Goal: Information Seeking & Learning: Learn about a topic

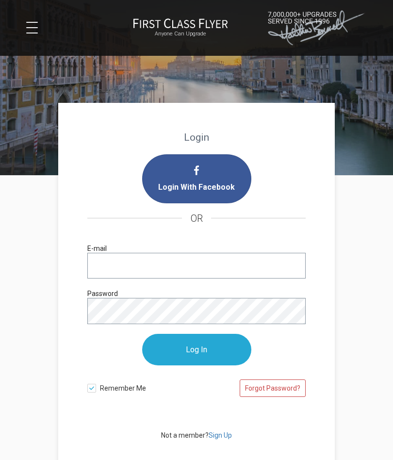
click at [161, 271] on input "E-mail" at bounding box center [196, 266] width 218 height 26
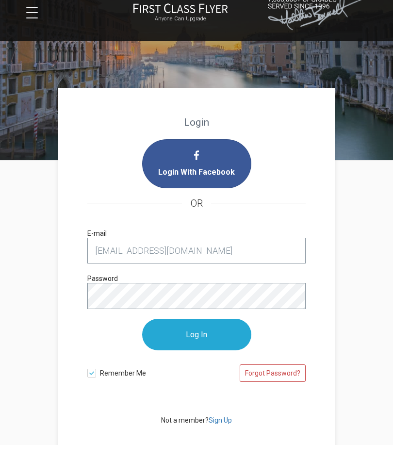
type input "[EMAIL_ADDRESS][DOMAIN_NAME]"
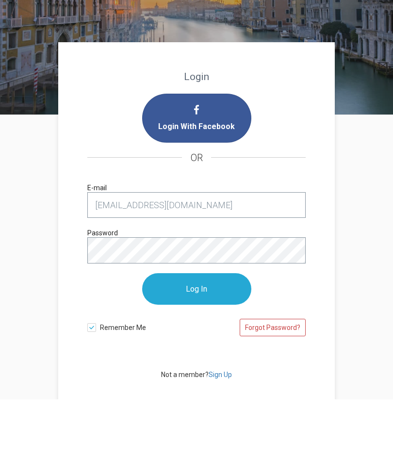
click at [226, 334] on input "Log In" at bounding box center [196, 350] width 109 height 32
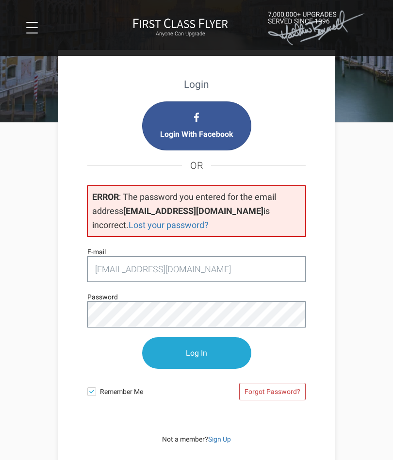
scroll to position [54, 0]
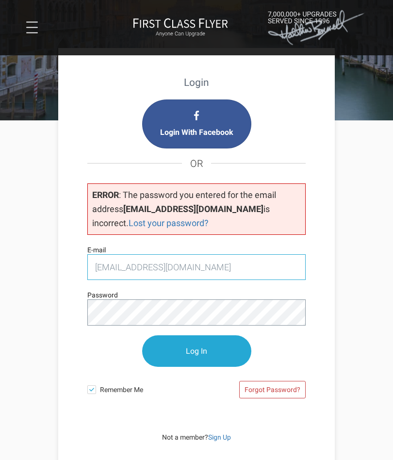
click at [212, 267] on input "[EMAIL_ADDRESS][DOMAIN_NAME]" at bounding box center [196, 267] width 218 height 26
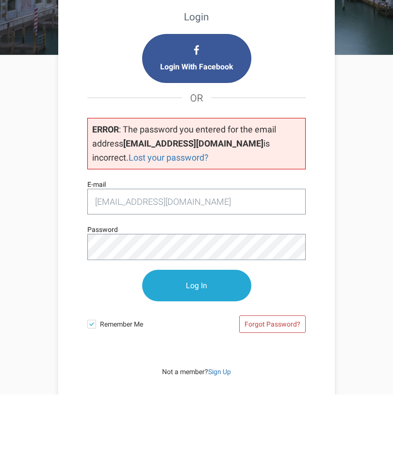
click at [217, 335] on input "Log In" at bounding box center [196, 351] width 109 height 32
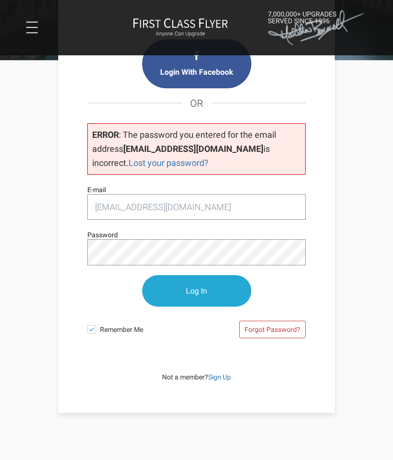
scroll to position [117, 0]
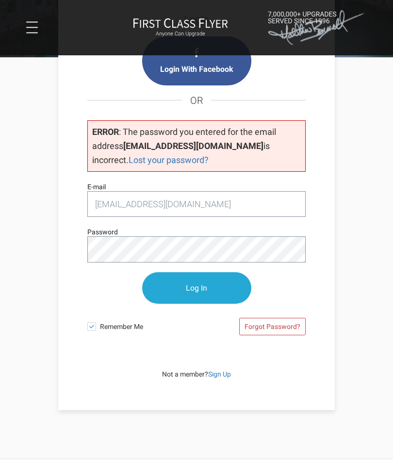
click at [301, 323] on link "Forgot Password?" at bounding box center [272, 326] width 66 height 17
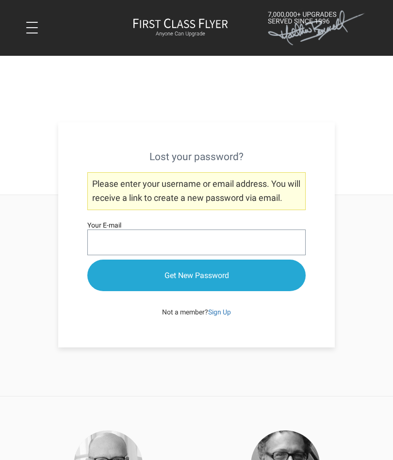
click at [223, 246] on input "Your E-mail" at bounding box center [196, 242] width 218 height 26
type input "Price@civlit.com"
click at [244, 282] on input "Get New Password" at bounding box center [196, 275] width 218 height 32
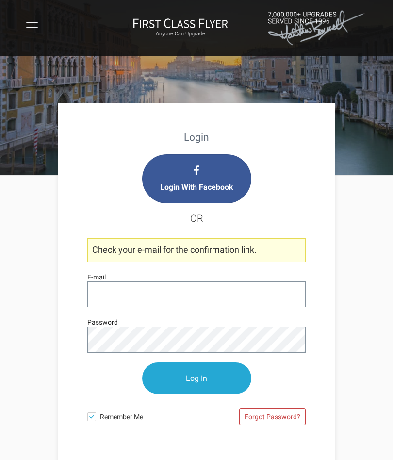
click at [209, 297] on input "E-mail" at bounding box center [196, 294] width 218 height 26
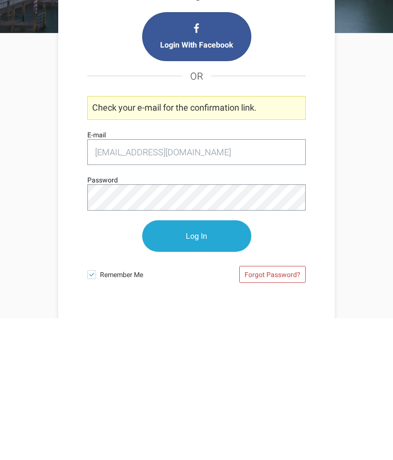
type input "[EMAIL_ADDRESS][DOMAIN_NAME]"
click at [95, 412] on span at bounding box center [91, 416] width 9 height 9
click at [0, 0] on input "Remember Me" at bounding box center [0, 0] width 0 height 0
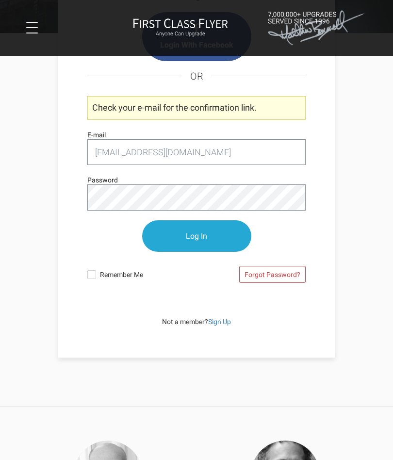
click at [219, 246] on input "Log In" at bounding box center [196, 236] width 109 height 32
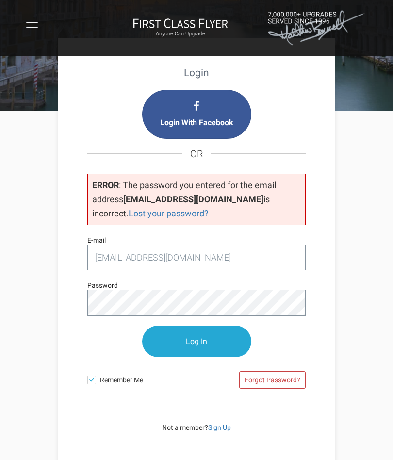
scroll to position [66, 0]
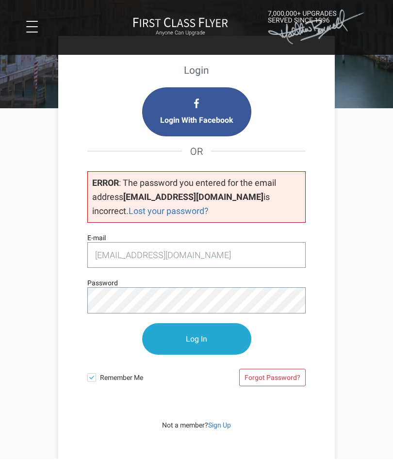
click at [301, 372] on link "Forgot Password?" at bounding box center [272, 377] width 66 height 17
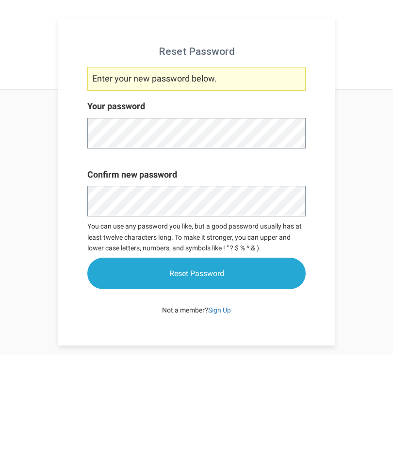
click at [244, 363] on input "Reset Password" at bounding box center [196, 379] width 218 height 32
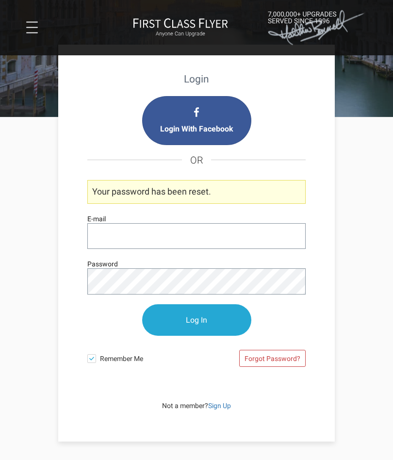
scroll to position [59, 0]
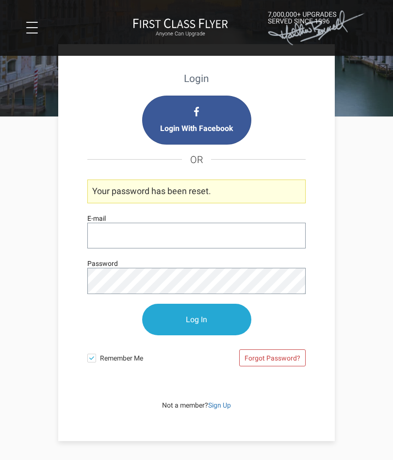
click at [213, 237] on input "E-mail" at bounding box center [196, 235] width 218 height 26
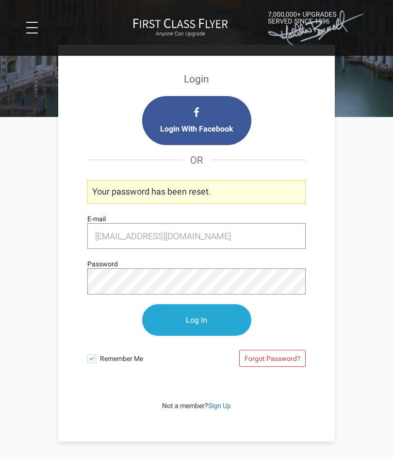
type input "[EMAIL_ADDRESS][DOMAIN_NAME]"
click at [217, 317] on input "Log In" at bounding box center [196, 320] width 109 height 32
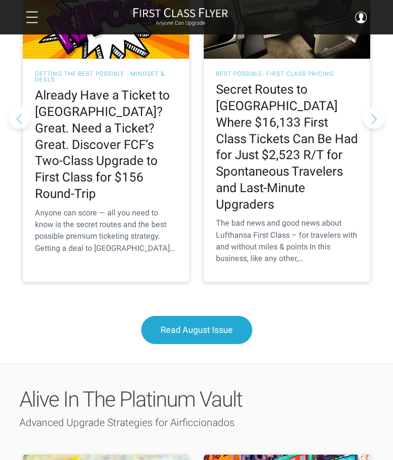
scroll to position [1070, 0]
click at [306, 91] on h2 "Secret Routes to Europe Where $16,133 First Class Tickets Can Be Had for Just $…" at bounding box center [287, 146] width 142 height 131
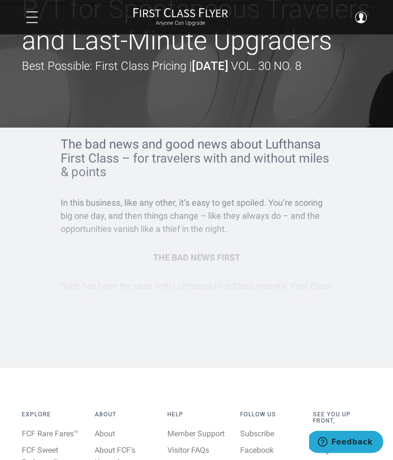
scroll to position [184, 0]
click at [217, 255] on div "The bad news and good news about Lufthansa First Class – for travelers with and…" at bounding box center [196, 227] width 271 height 181
click at [270, 346] on article "Secret Routes to Europe Where $16,133 First Class Tickets Can Be Had for Just $…" at bounding box center [196, 91] width 393 height 551
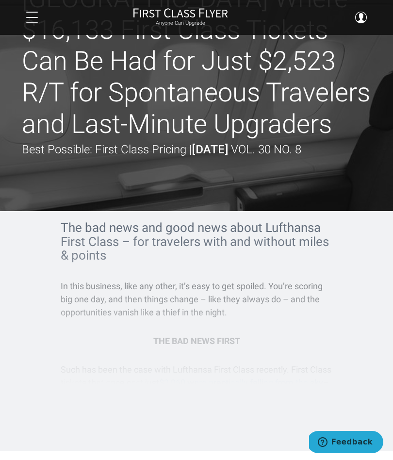
scroll to position [99, 0]
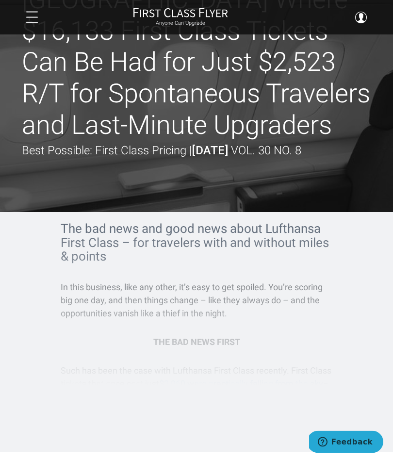
click at [223, 341] on div "The bad news and good news about Lufthansa First Class – for travelers with and…" at bounding box center [196, 312] width 271 height 181
click at [282, 237] on div "The bad news and good news about Lufthansa First Class – for travelers with and…" at bounding box center [196, 312] width 271 height 181
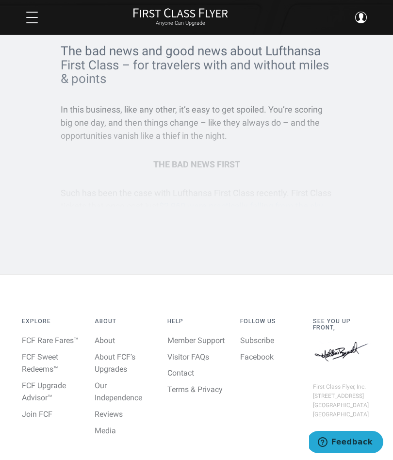
scroll to position [277, 0]
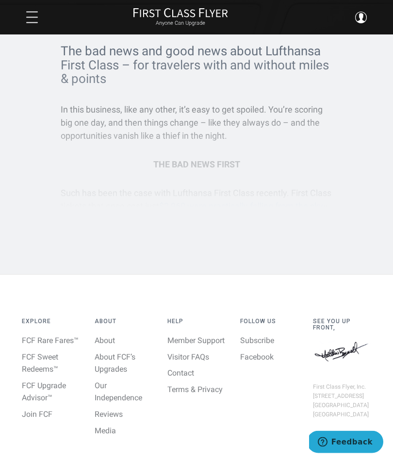
click at [230, 165] on div "The bad news and good news about Lufthansa First Class – for travelers with and…" at bounding box center [196, 135] width 271 height 181
click at [209, 200] on div "The bad news and good news about Lufthansa First Class – for travelers with and…" at bounding box center [196, 135] width 271 height 181
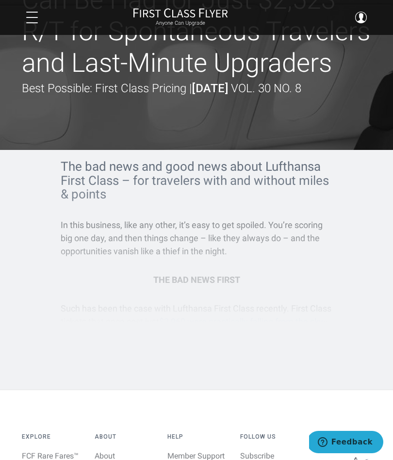
scroll to position [0, 0]
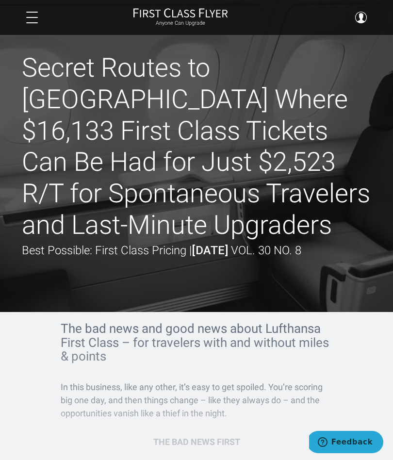
click at [282, 135] on h1 "Secret Routes to Europe Where $16,133 First Class Tickets Can Be Had for Just $…" at bounding box center [196, 146] width 349 height 189
click at [82, 257] on div at bounding box center [196, 156] width 393 height 312
click at [169, 338] on div "The bad news and good news about Lufthansa First Class – for travelers with and…" at bounding box center [196, 411] width 271 height 181
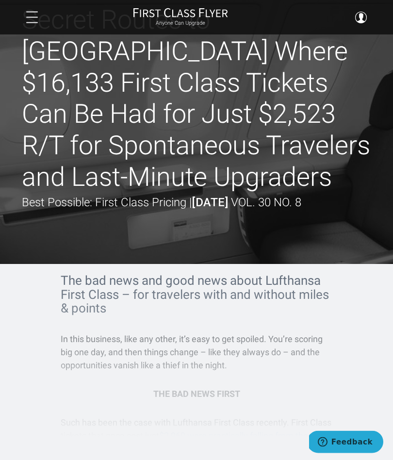
scroll to position [48, 0]
click at [216, 394] on div "The bad news and good news about Lufthansa First Class – for travelers with and…" at bounding box center [196, 363] width 271 height 181
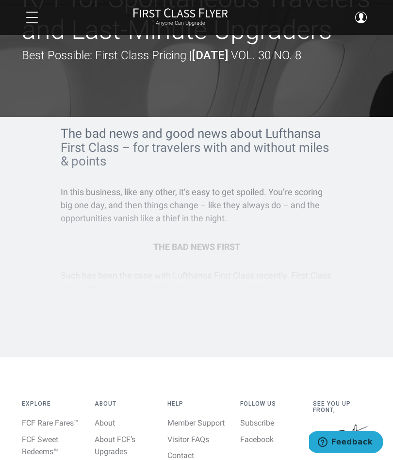
scroll to position [195, 0]
click at [338, 165] on div "The bad news and good news about Lufthansa First Class – for travelers with and…" at bounding box center [196, 216] width 349 height 181
click at [30, 14] on button at bounding box center [32, 18] width 12 height 12
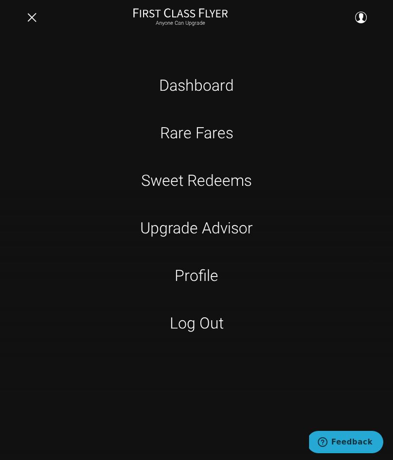
click at [228, 92] on link "Dashboard" at bounding box center [197, 85] width 248 height 24
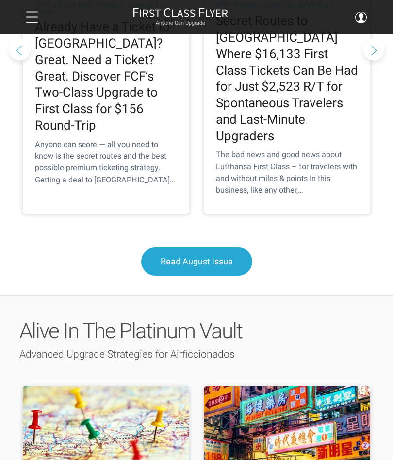
scroll to position [1106, 0]
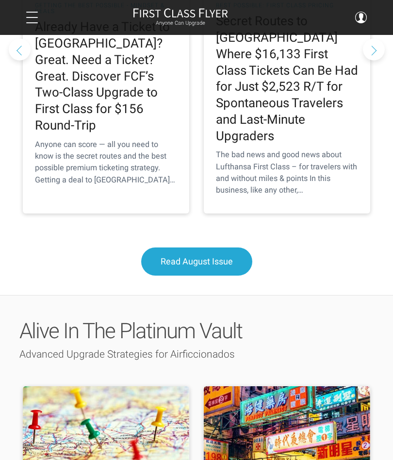
click at [208, 256] on span "Read August Issue" at bounding box center [196, 261] width 72 height 10
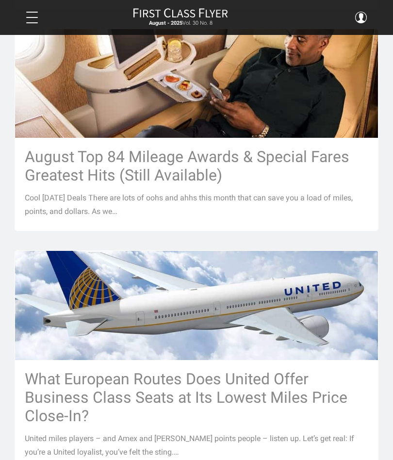
scroll to position [916, 0]
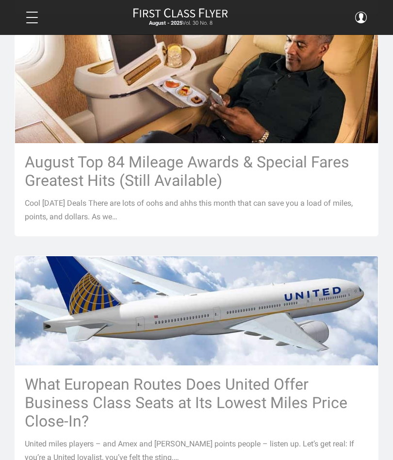
click at [315, 160] on h3 "August Top 84 Mileage Awards & Special Fares Greatest Hits (Still Available)" at bounding box center [196, 171] width 343 height 37
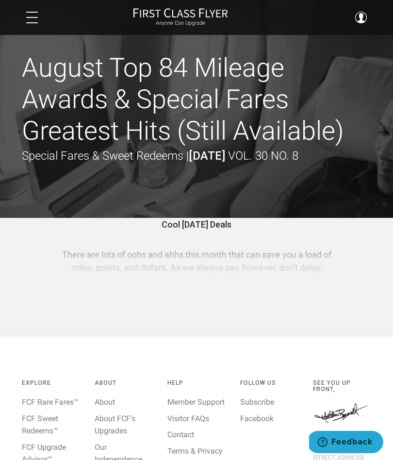
click at [265, 116] on h1 "August Top 84 Mileage Awards & Special Fares Greatest Hits (Still Available)" at bounding box center [196, 99] width 349 height 94
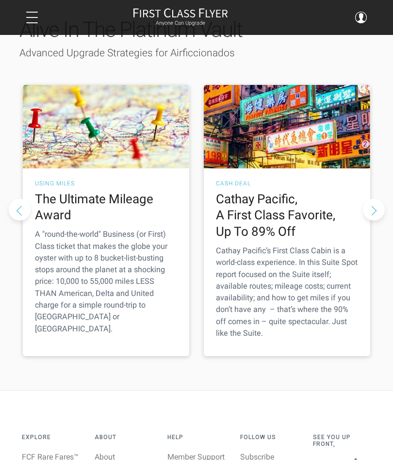
scroll to position [1439, 0]
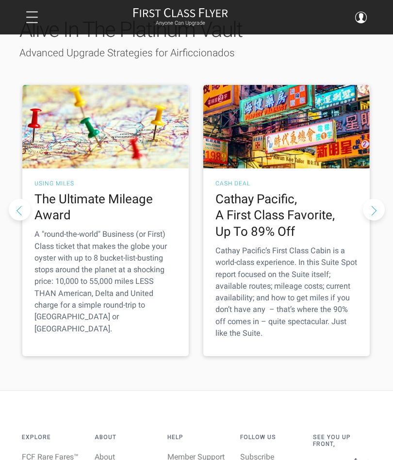
click at [238, 169] on div "Cash Deal Cathay Pacific, A First Class Favorite, Up To 89% Off Cathay Pacific’…" at bounding box center [286, 263] width 166 height 188
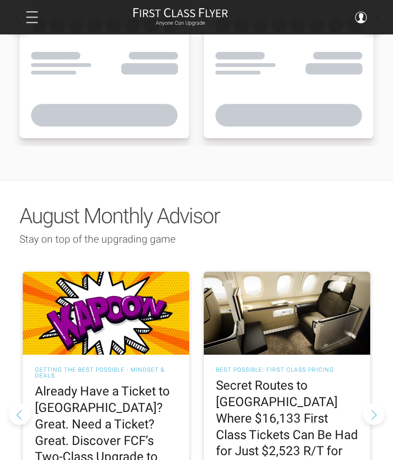
scroll to position [741, 0]
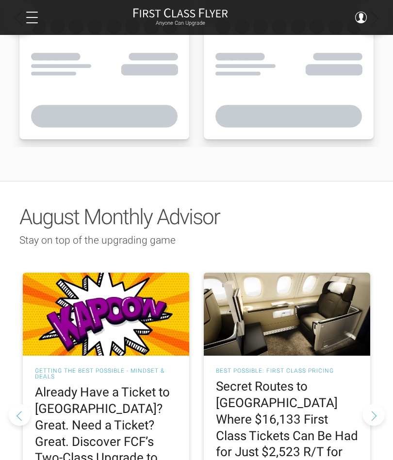
click at [306, 378] on h2 "Secret Routes to [GEOGRAPHIC_DATA] Where $16,133 First Class Tickets Can Be Had…" at bounding box center [287, 443] width 142 height 131
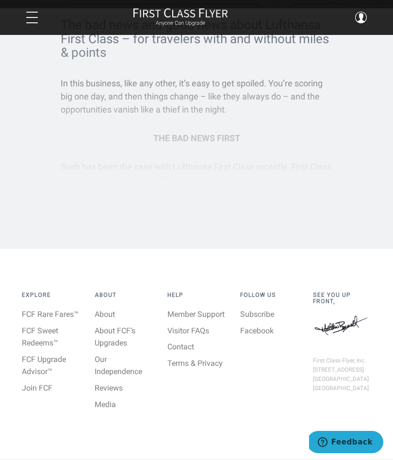
scroll to position [304, 0]
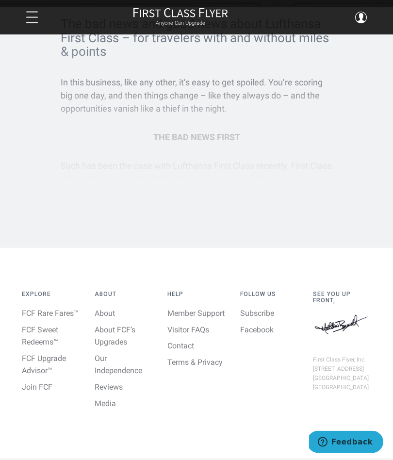
click at [198, 173] on div "The bad news and good news about Lufthansa First Class – for travelers with and…" at bounding box center [196, 107] width 271 height 181
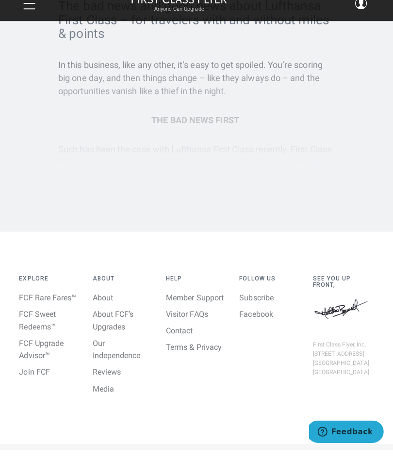
scroll to position [308, 0]
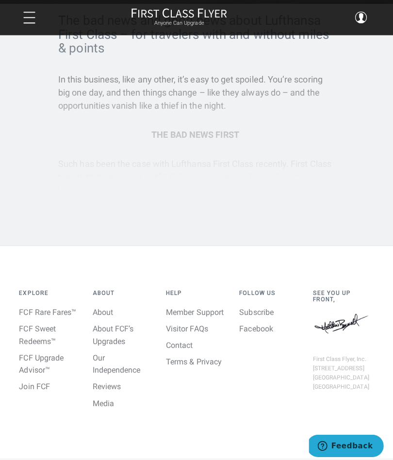
click at [59, 314] on link "FCF Rare Fares™" at bounding box center [50, 309] width 57 height 9
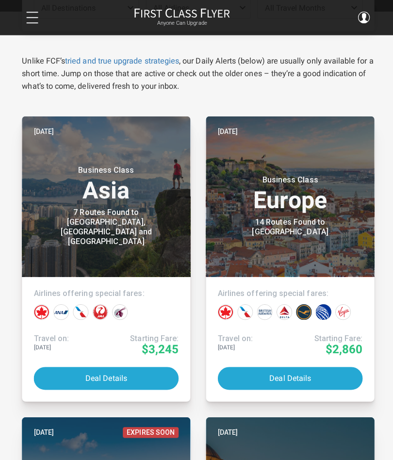
scroll to position [132, 0]
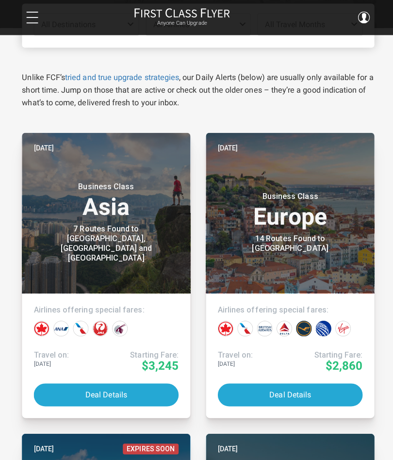
click at [307, 215] on h3 "Business Class Europe" at bounding box center [287, 208] width 143 height 37
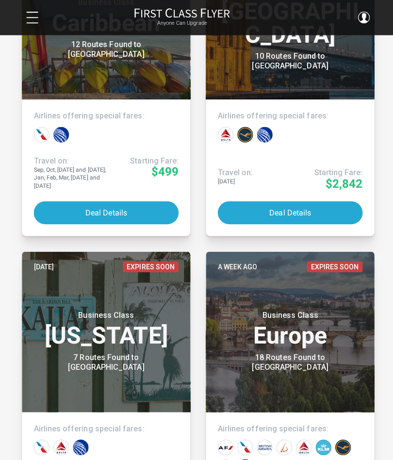
scroll to position [624, 0]
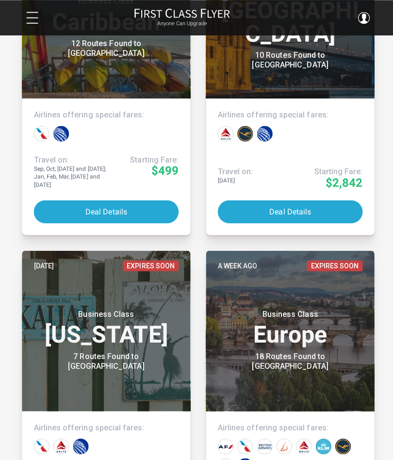
click at [317, 343] on h3 "Business Class Europe" at bounding box center [287, 324] width 143 height 37
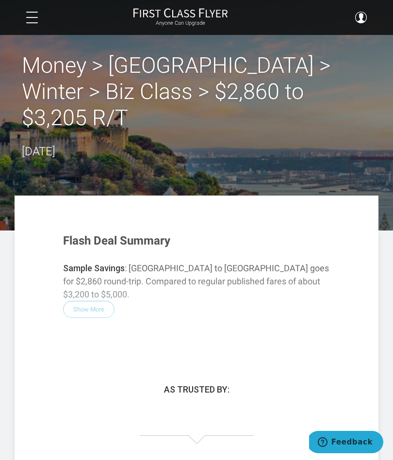
click at [100, 270] on div "Flash Deal Summary Sample Savings : Chicago to Lisbon goes for $2,860 round-tri…" at bounding box center [196, 284] width 286 height 121
click at [98, 272] on div "Flash Deal Summary Sample Savings : Chicago to Lisbon goes for $2,860 round-tri…" at bounding box center [196, 284] width 286 height 121
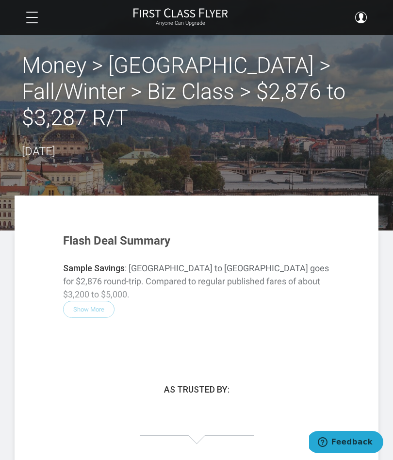
click at [32, 15] on button at bounding box center [32, 18] width 12 height 12
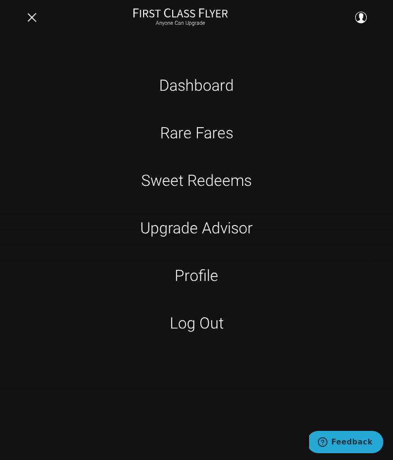
click at [230, 188] on link "Sweet Redeems" at bounding box center [197, 180] width 248 height 24
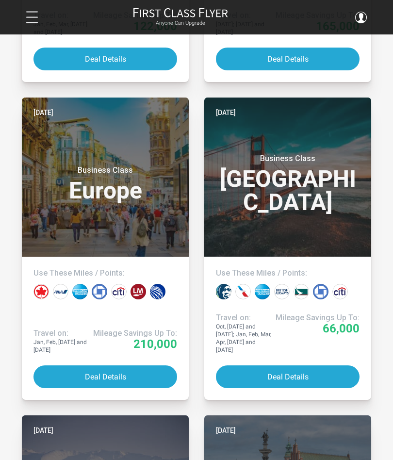
scroll to position [526, 0]
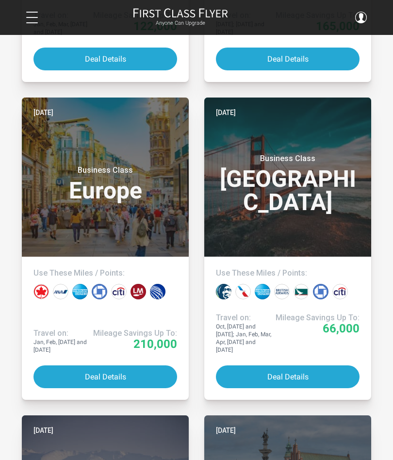
click at [115, 180] on h3 "Business Class Europe" at bounding box center [104, 183] width 143 height 37
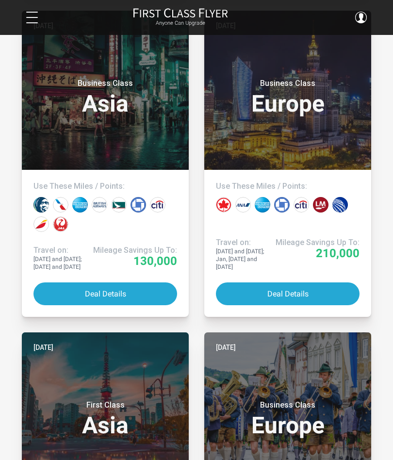
scroll to position [1906, 0]
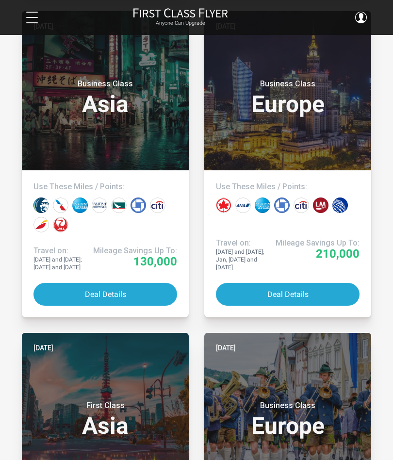
click at [128, 290] on button "Deal Details" at bounding box center [104, 294] width 143 height 23
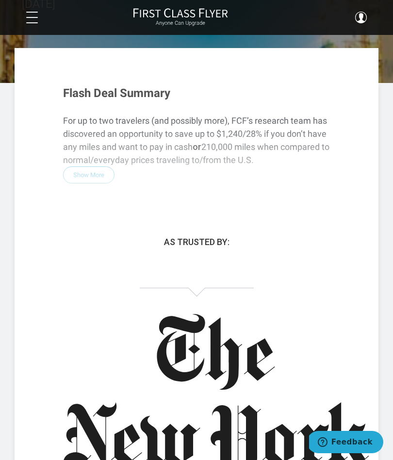
scroll to position [169, 0]
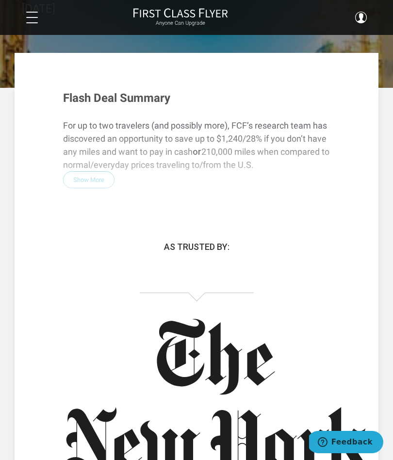
click at [170, 203] on div "Flash Deal Summary For up to two travelers (and possibly more), FCF’s research …" at bounding box center [197, 342] width 364 height 509
click at [97, 150] on div "Flash Deal Summary For up to two travelers (and possibly more), FCF’s research …" at bounding box center [196, 142] width 286 height 121
click at [96, 149] on div "Flash Deal Summary For up to two travelers (and possibly more), FCF’s research …" at bounding box center [196, 142] width 286 height 121
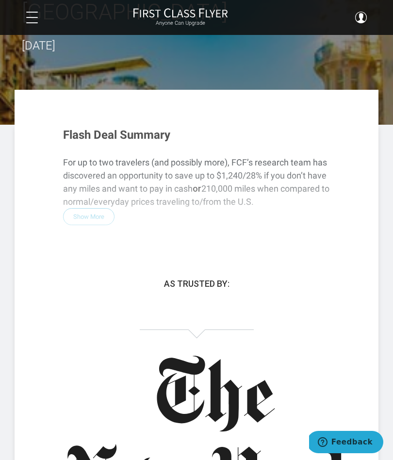
scroll to position [0, 0]
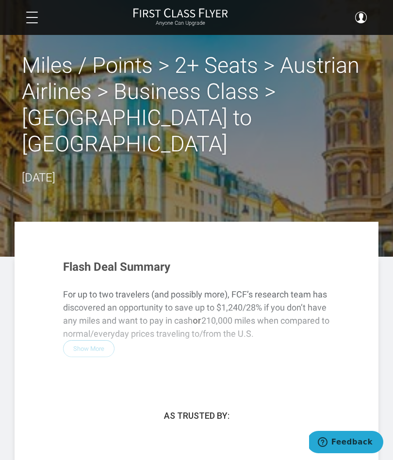
click at [198, 71] on h2 "Miles / Points > 2+ Seats > Austrian Airlines > Business Class > Montreal to Vi…" at bounding box center [196, 104] width 349 height 105
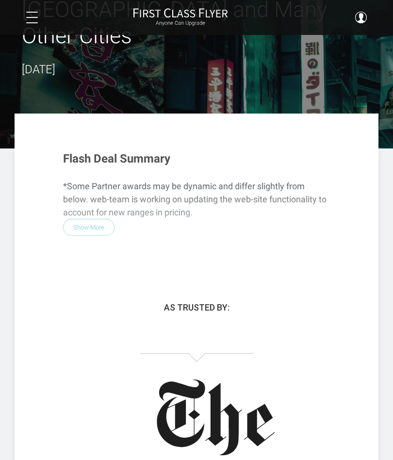
scroll to position [139, 0]
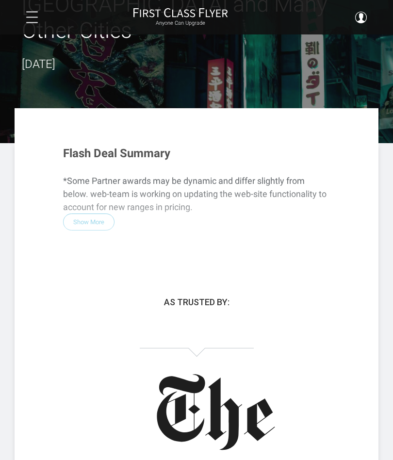
click at [92, 166] on div "Flash Deal Summary *Some Partner awards may be dynamic and differ slightly from…" at bounding box center [196, 198] width 286 height 121
click at [80, 169] on div "Flash Deal Summary *Some Partner awards may be dynamic and differ slightly from…" at bounding box center [196, 198] width 286 height 121
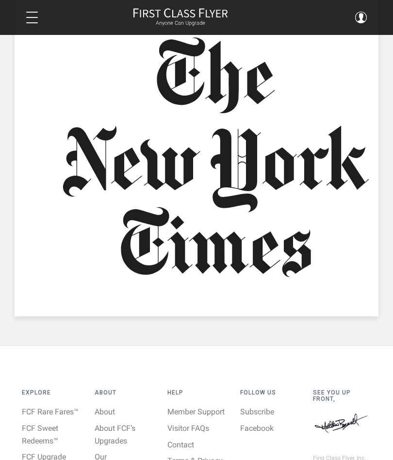
scroll to position [512, 0]
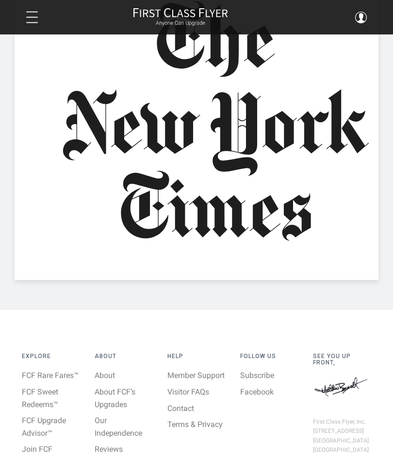
click at [196, 387] on link "Visitor FAQs" at bounding box center [188, 391] width 42 height 9
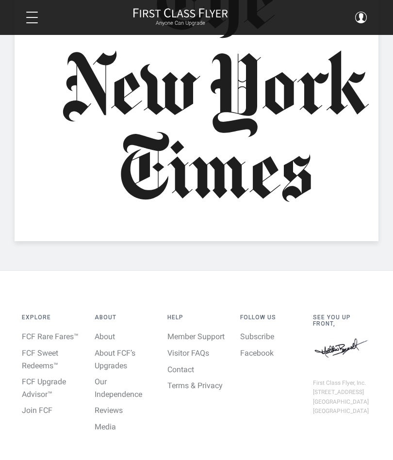
scroll to position [556, 0]
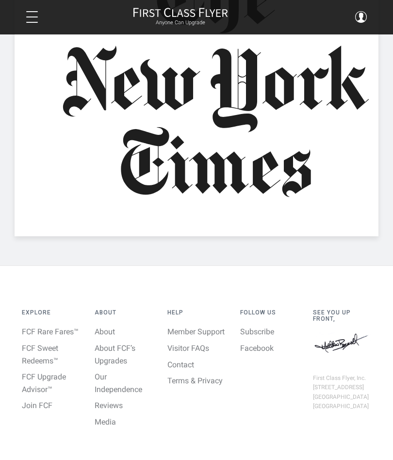
click at [204, 344] on link "Visitor FAQs" at bounding box center [188, 348] width 42 height 9
